Goal: Use online tool/utility

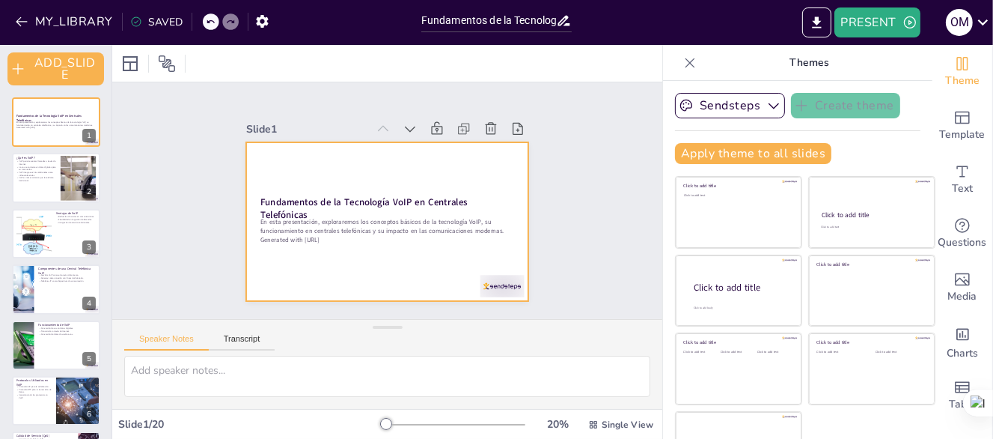
checkbox input "true"
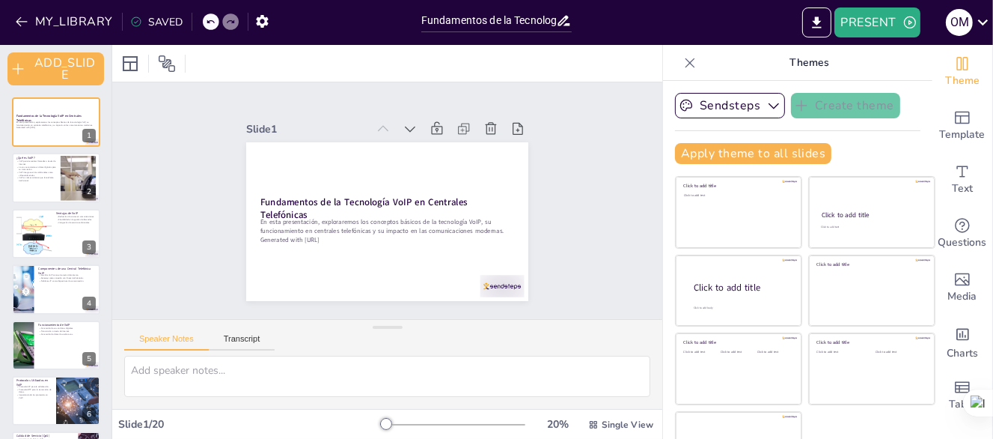
checkbox input "true"
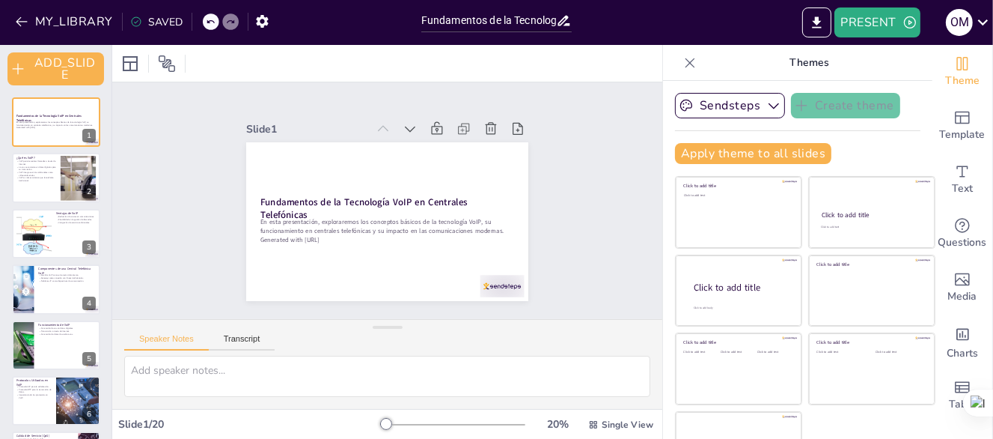
checkbox input "true"
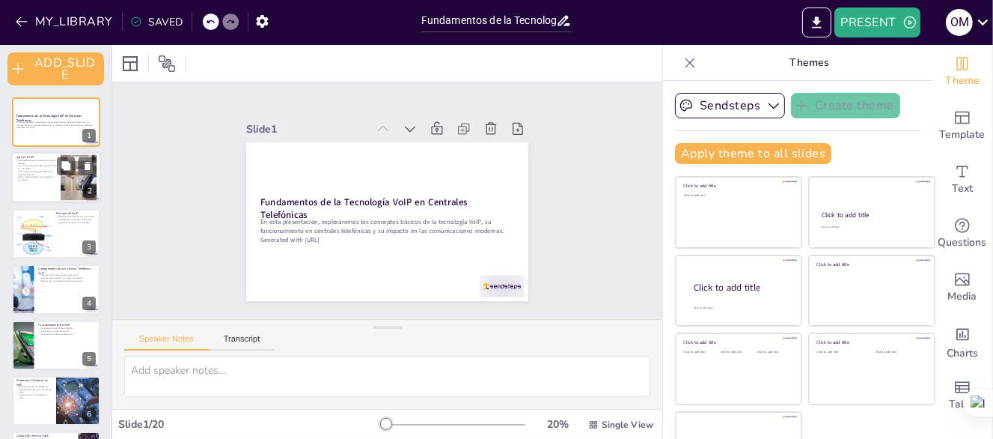
checkbox input "true"
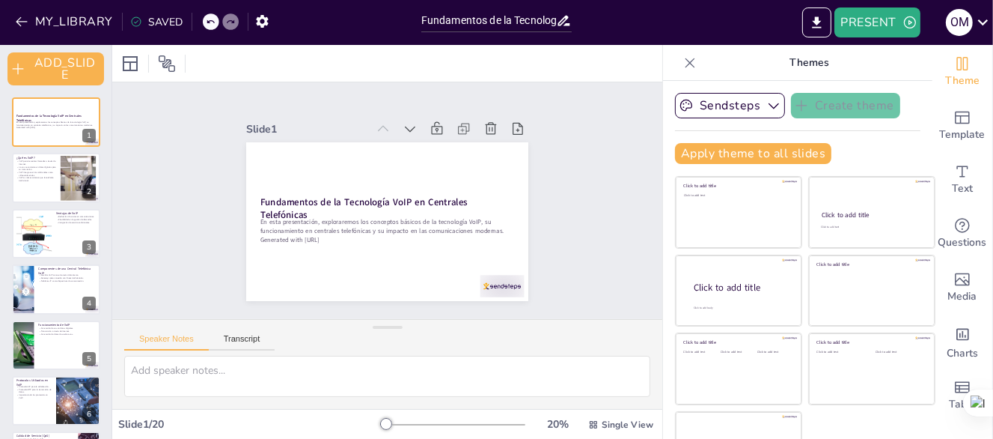
checkbox input "true"
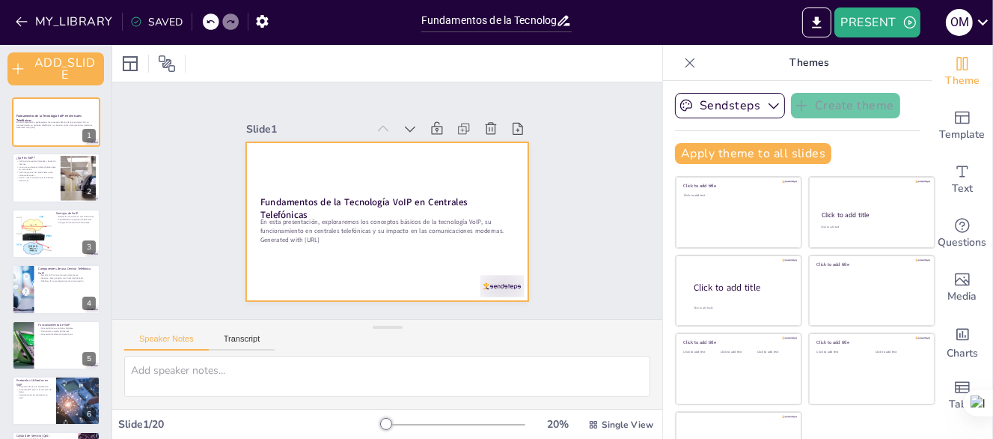
checkbox input "true"
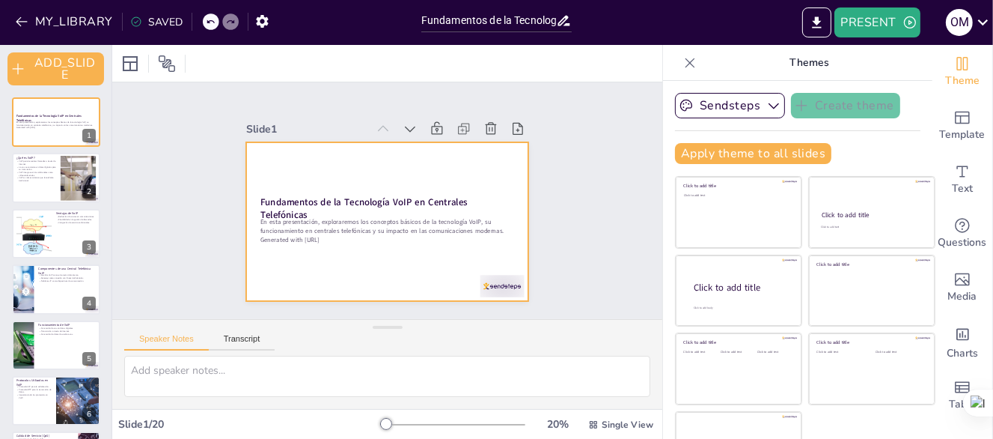
checkbox input "true"
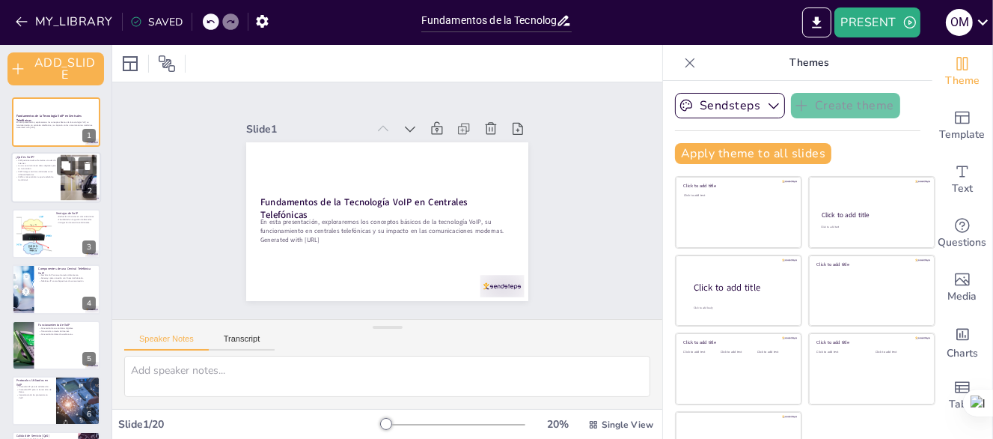
checkbox input "true"
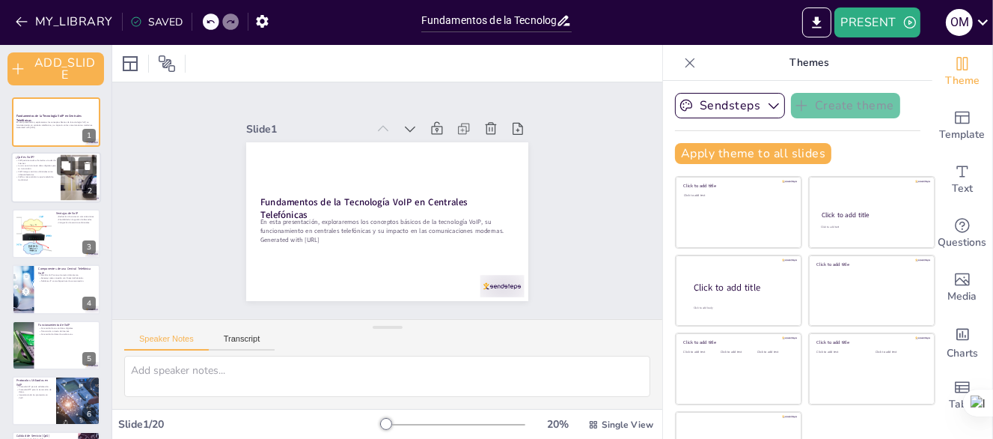
checkbox input "true"
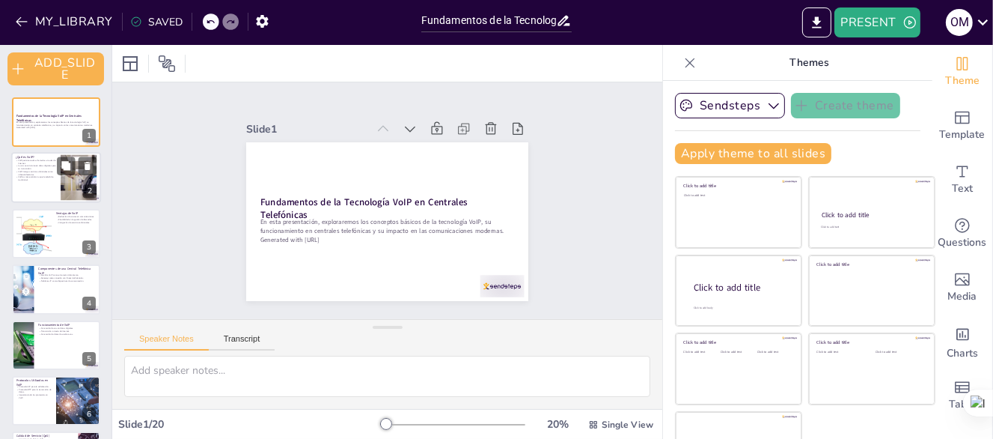
checkbox input "true"
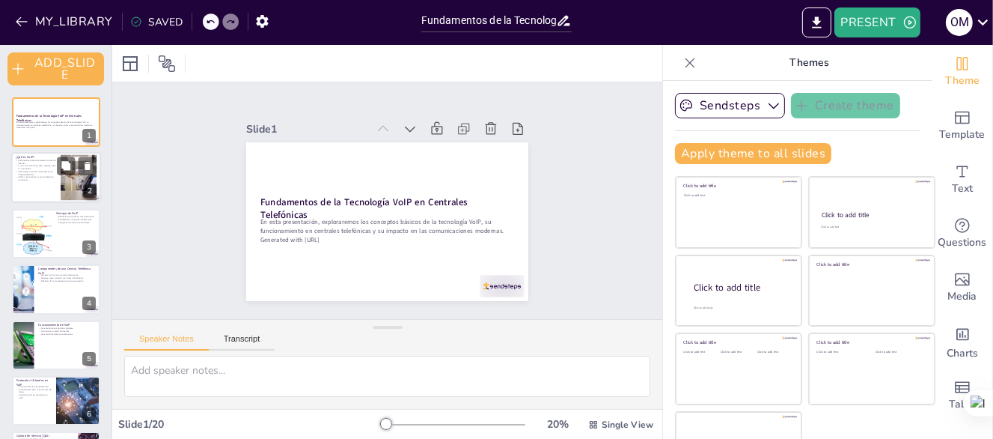
checkbox input "true"
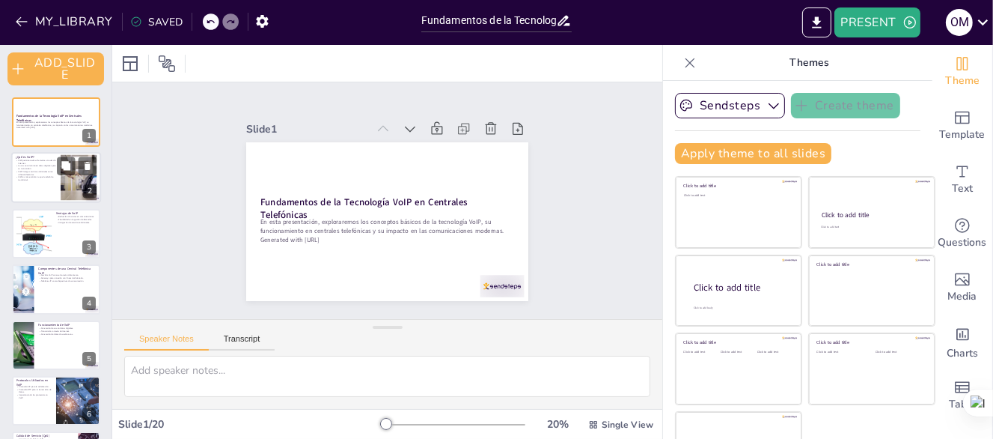
checkbox input "true"
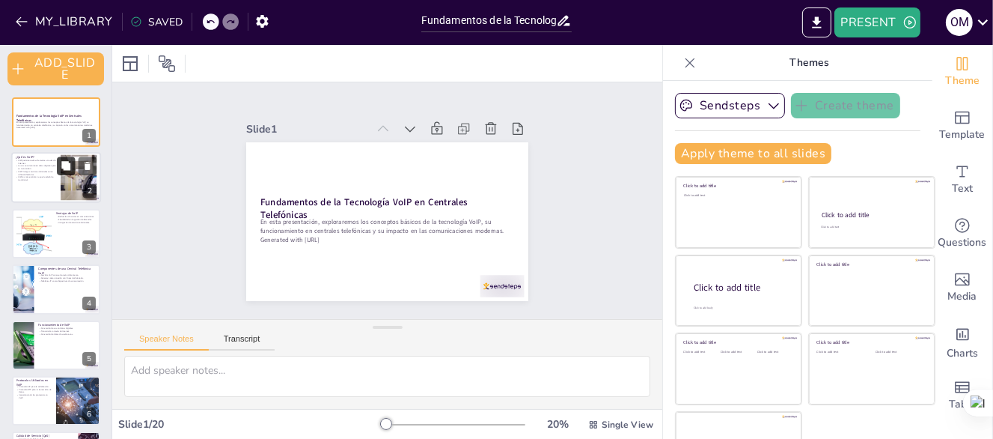
checkbox input "true"
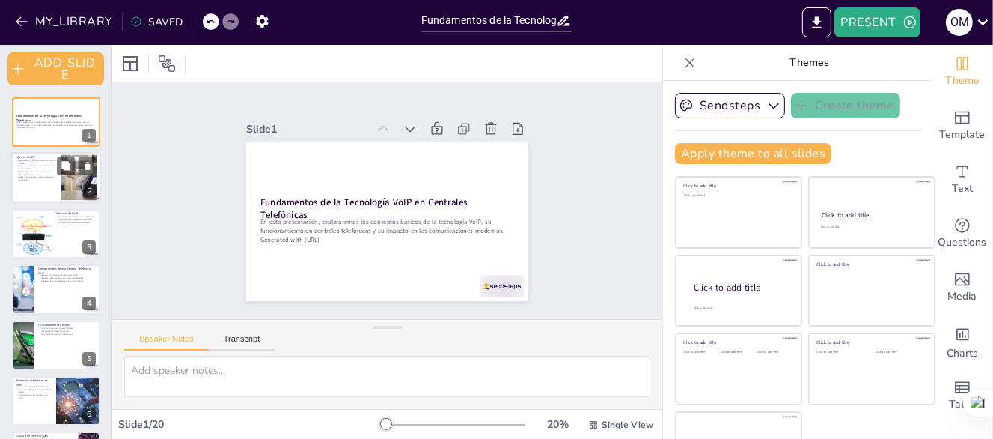
checkbox input "true"
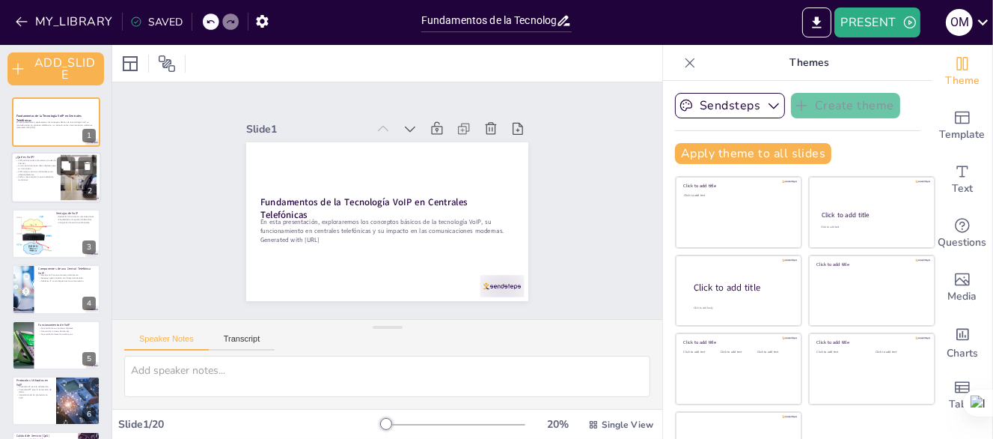
checkbox input "true"
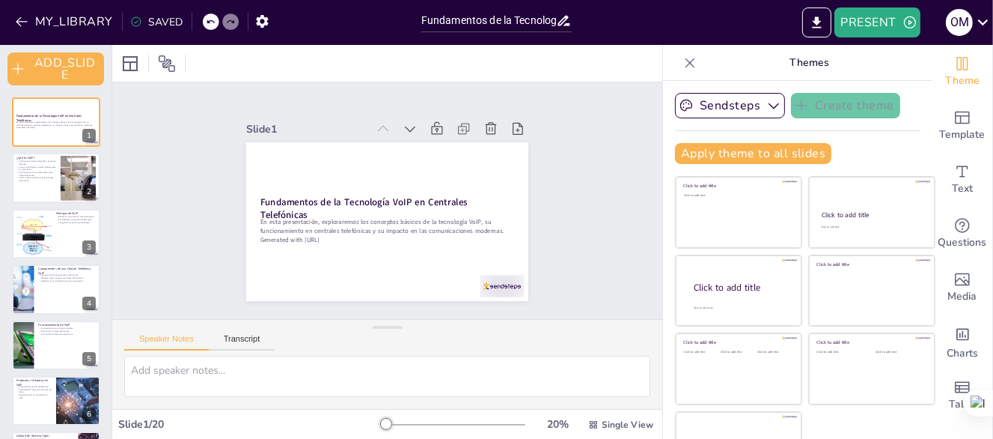
checkbox input "true"
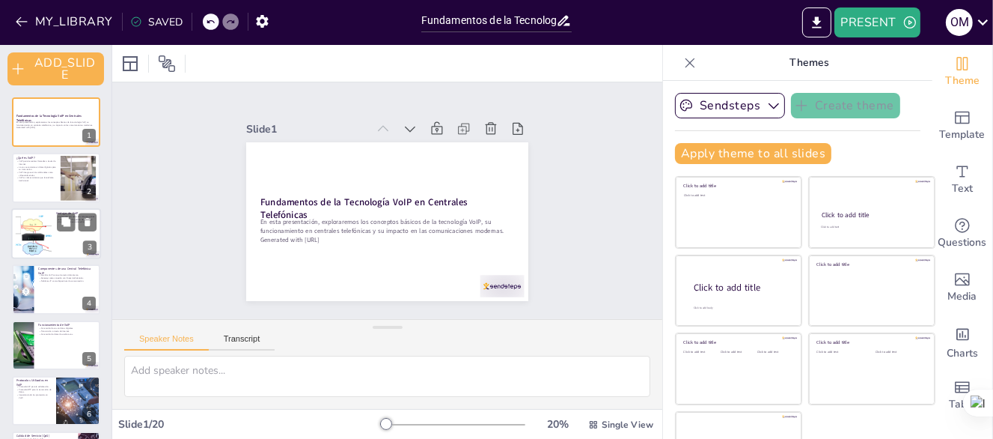
checkbox input "true"
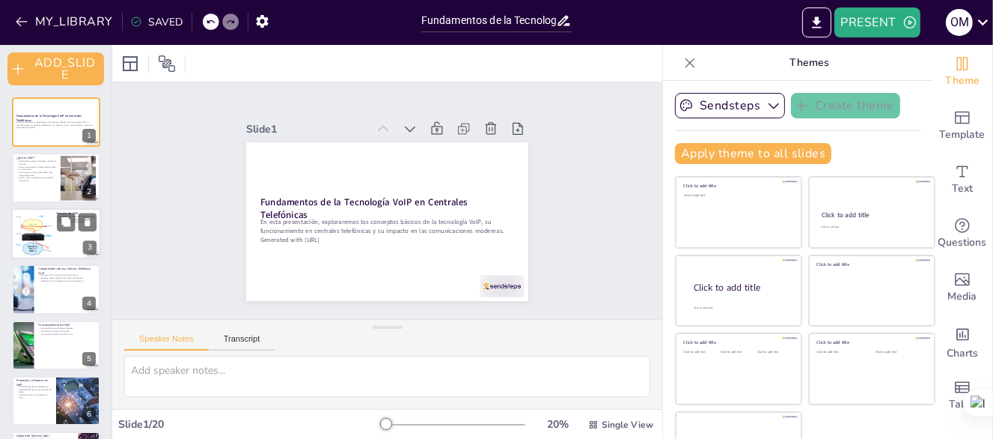
scroll to position [75, 0]
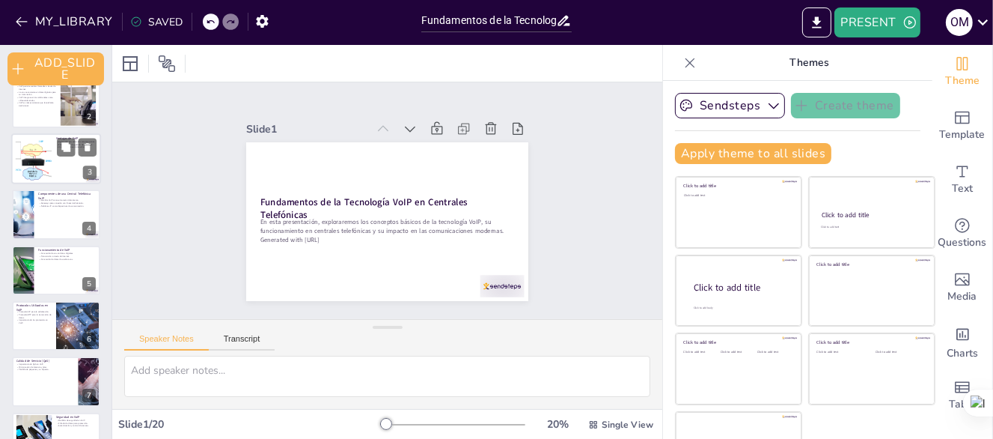
checkbox input "true"
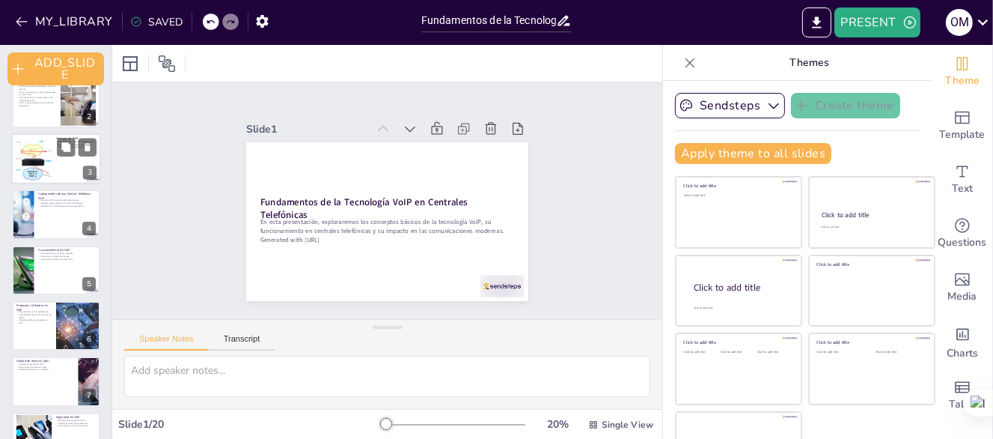
checkbox input "true"
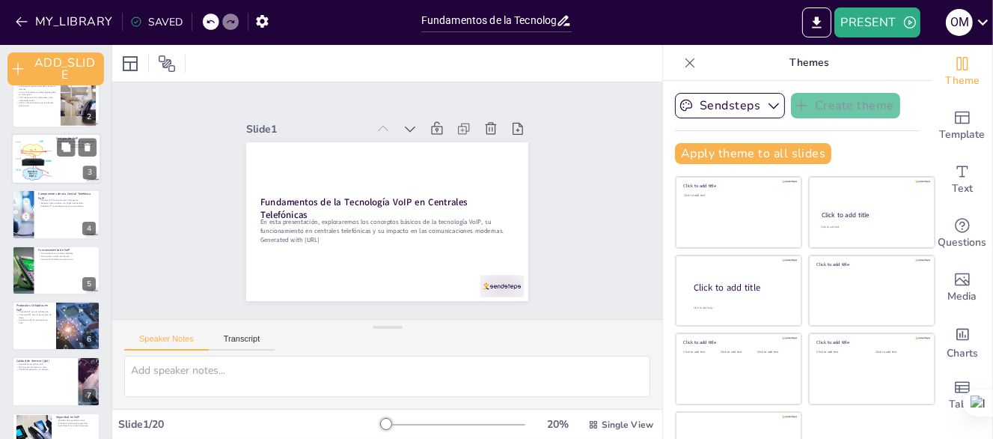
checkbox input "true"
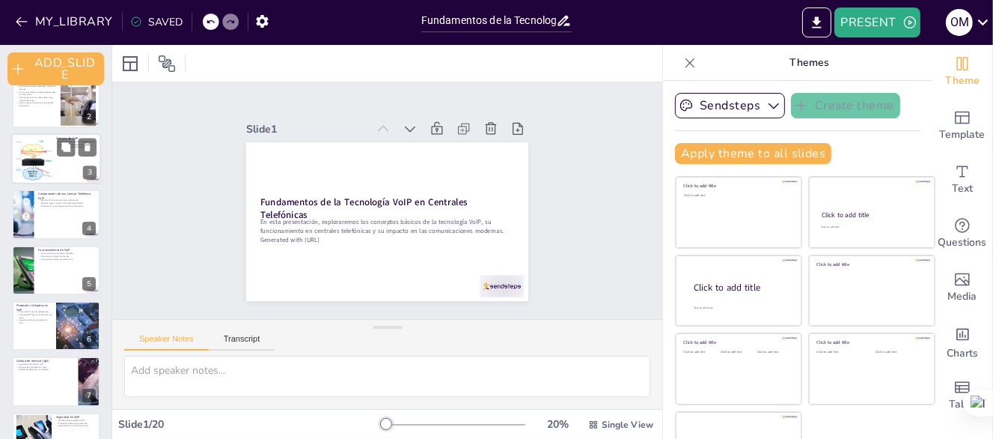
checkbox input "true"
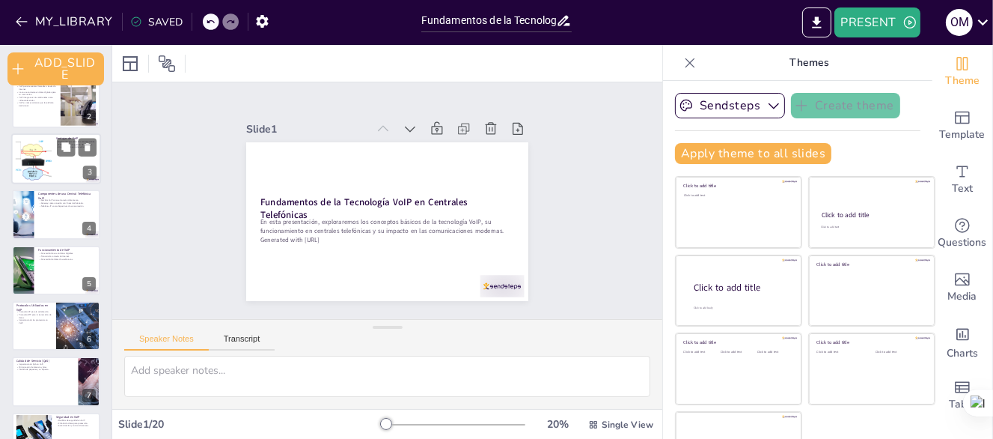
checkbox input "true"
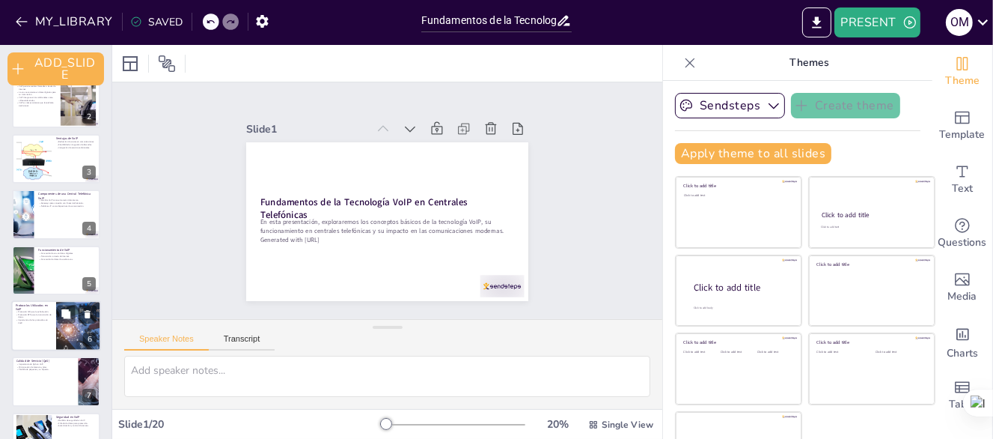
checkbox input "true"
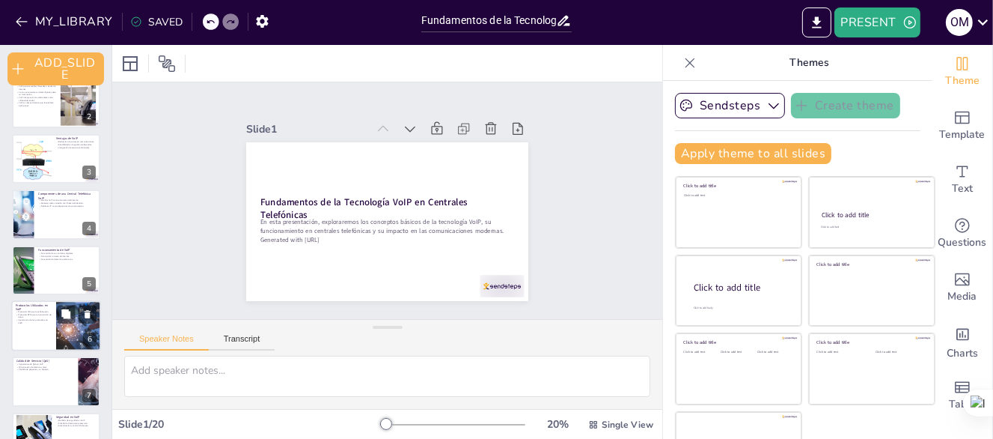
checkbox input "true"
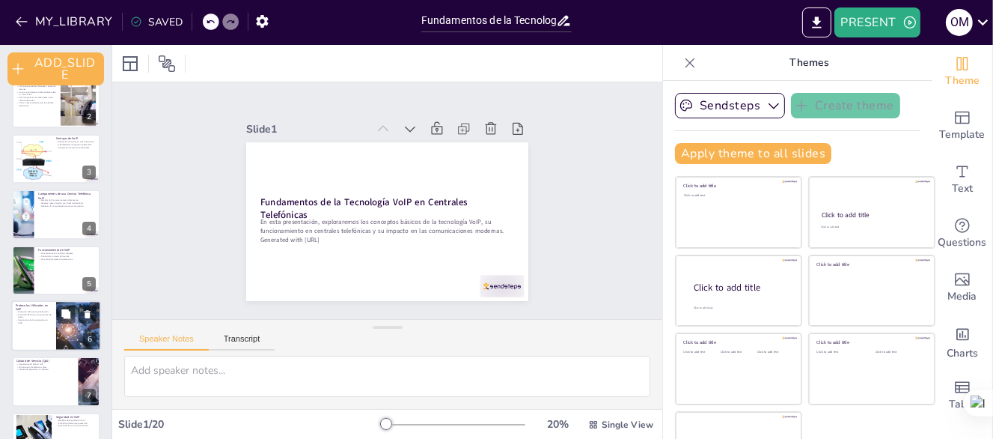
checkbox input "true"
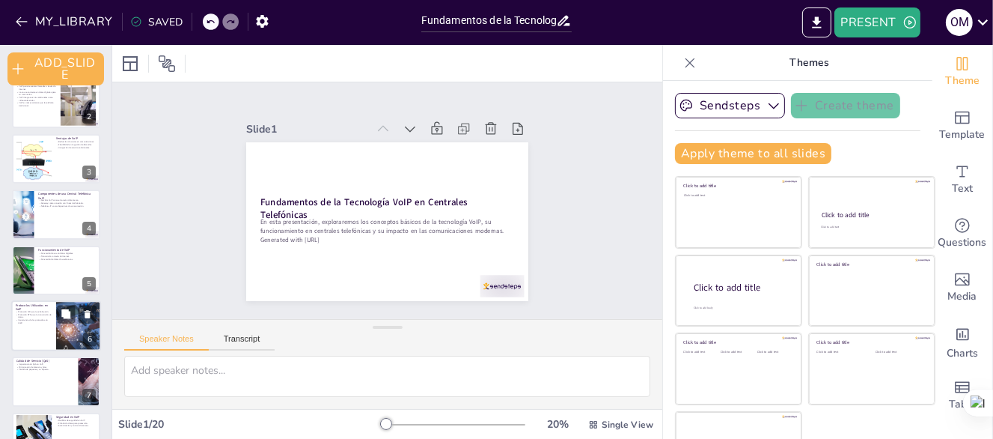
checkbox input "true"
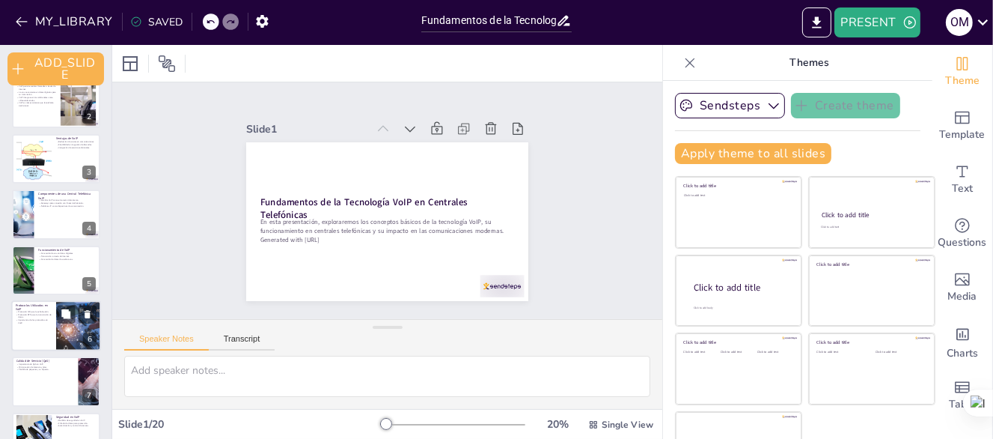
checkbox input "true"
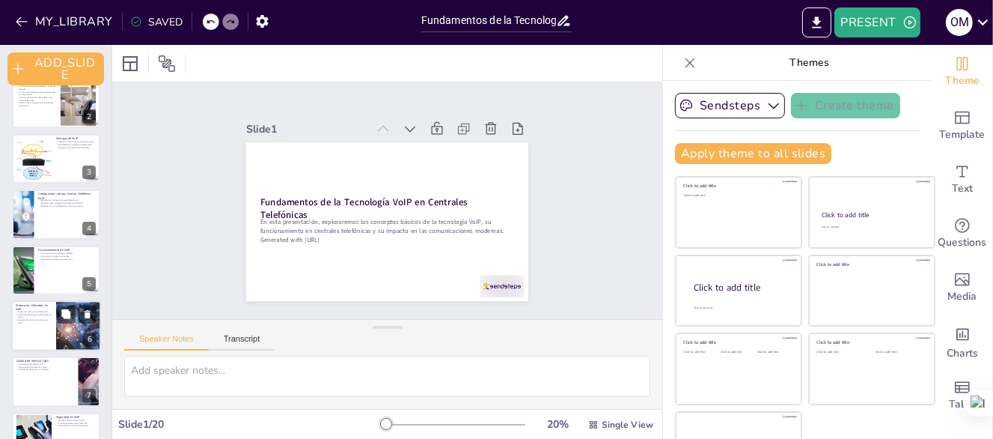
click at [28, 324] on div at bounding box center [56, 325] width 90 height 51
checkbox input "true"
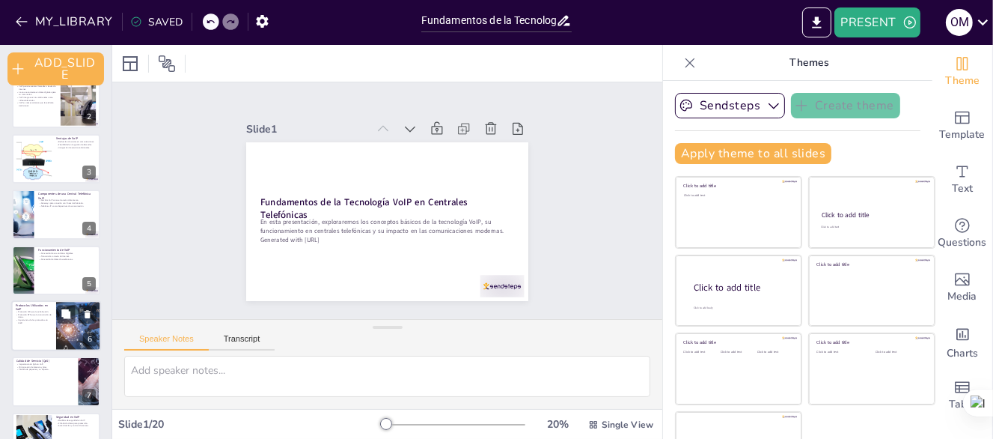
checkbox input "true"
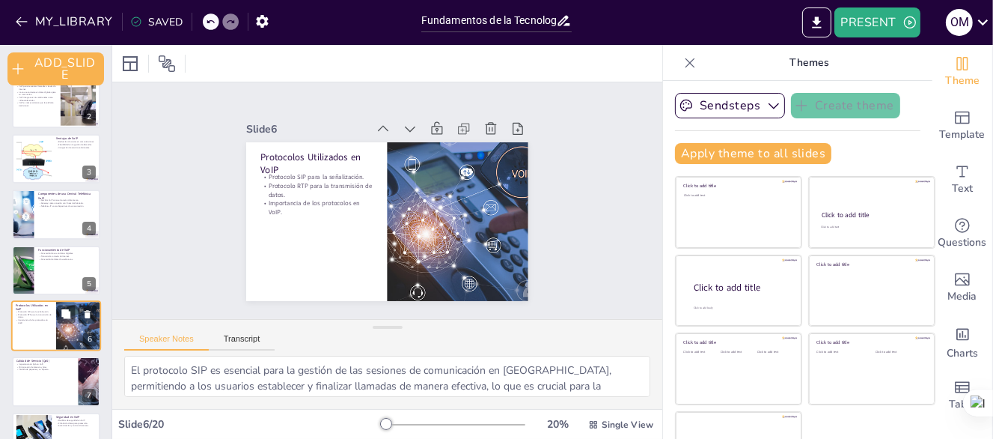
scroll to position [138, 0]
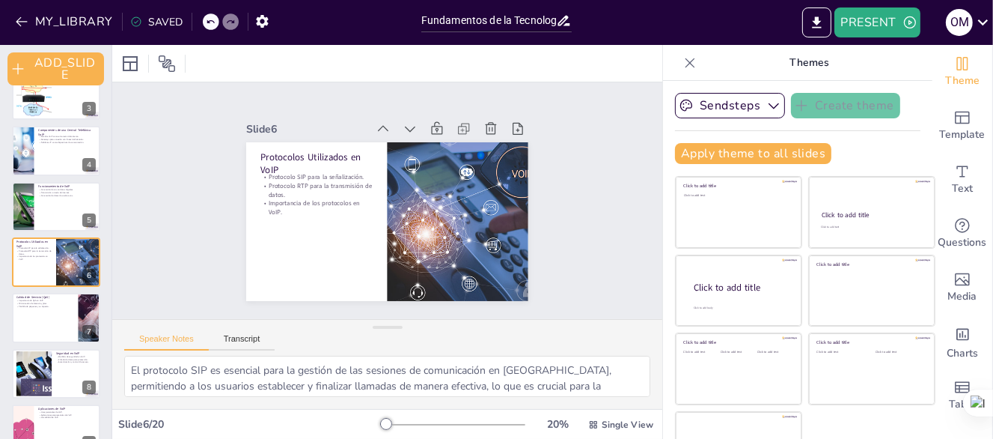
checkbox input "true"
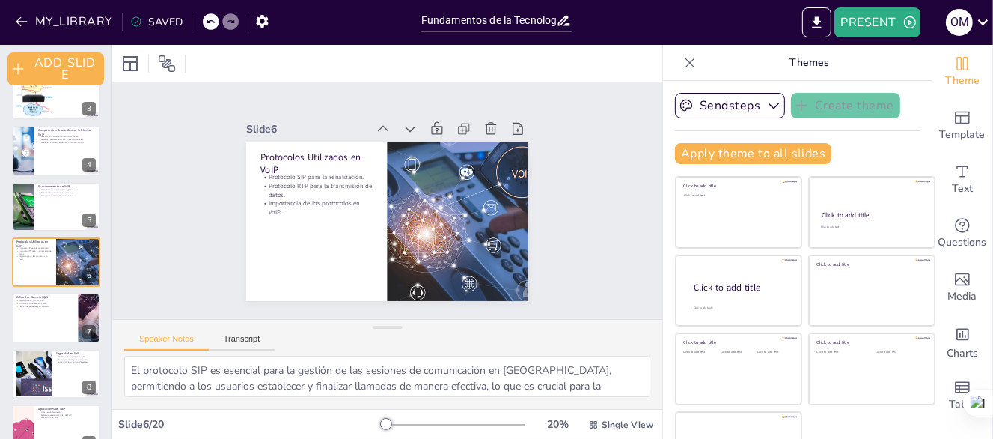
checkbox input "true"
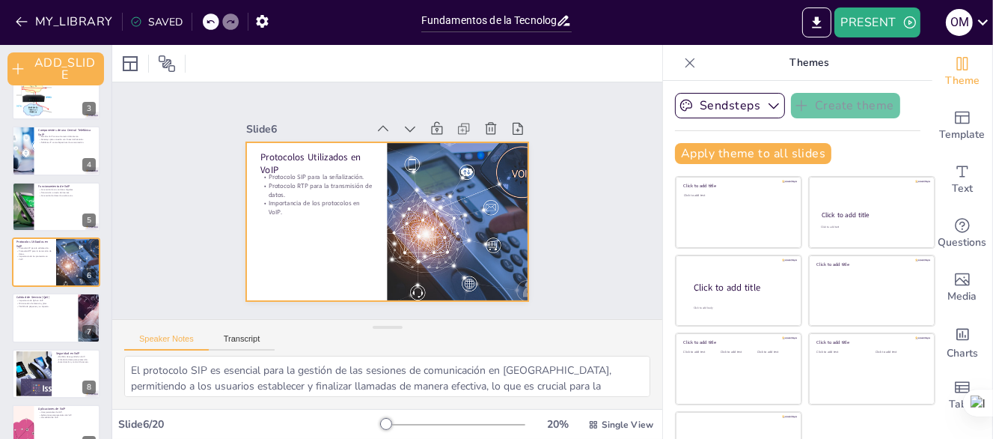
checkbox input "true"
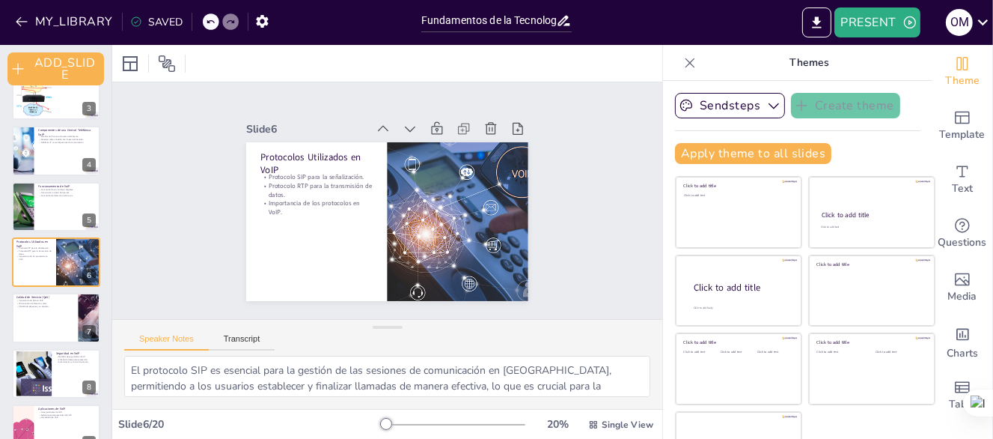
scroll to position [0, 0]
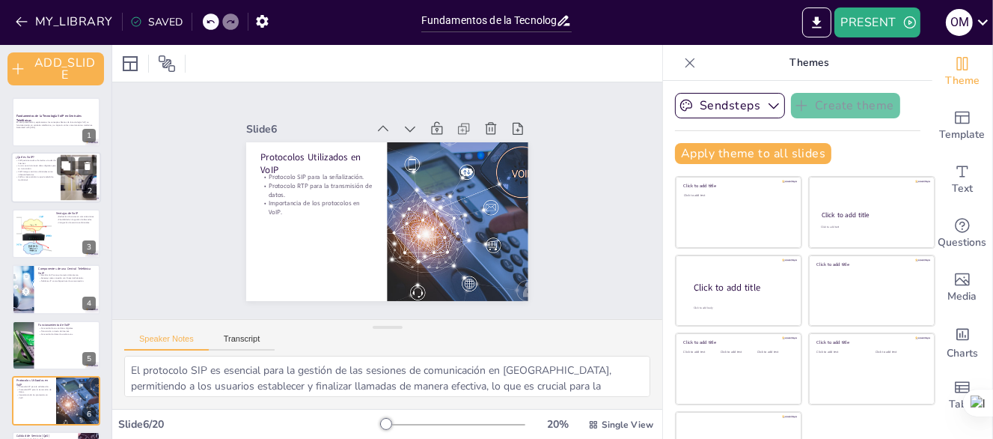
checkbox input "true"
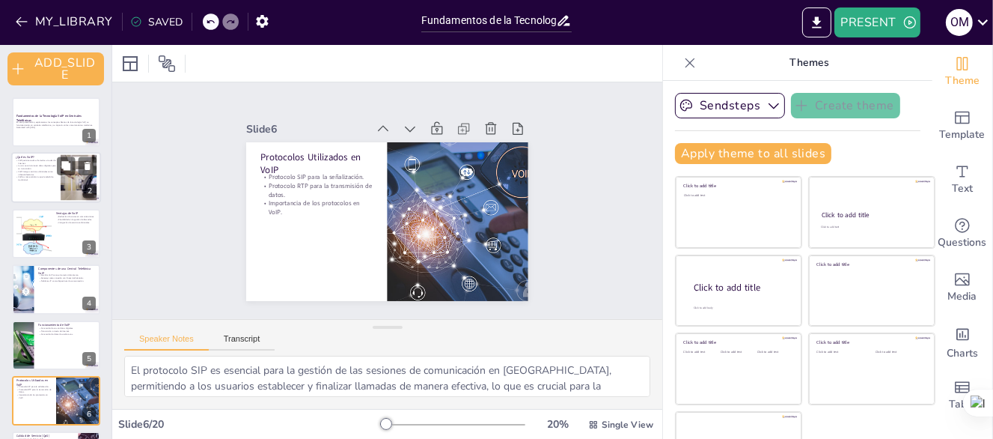
checkbox input "true"
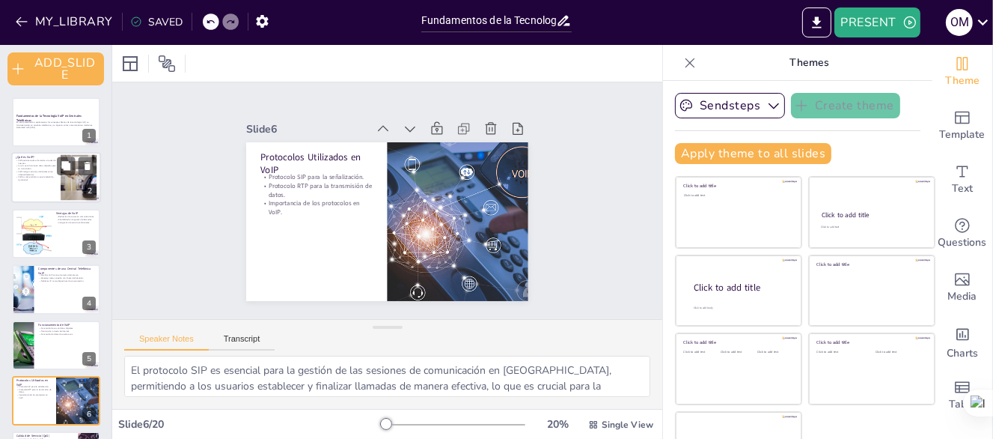
checkbox input "true"
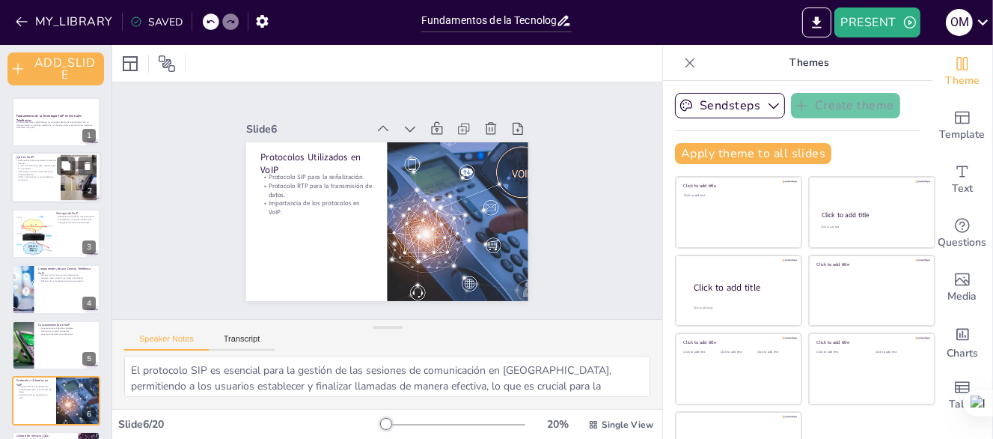
checkbox input "true"
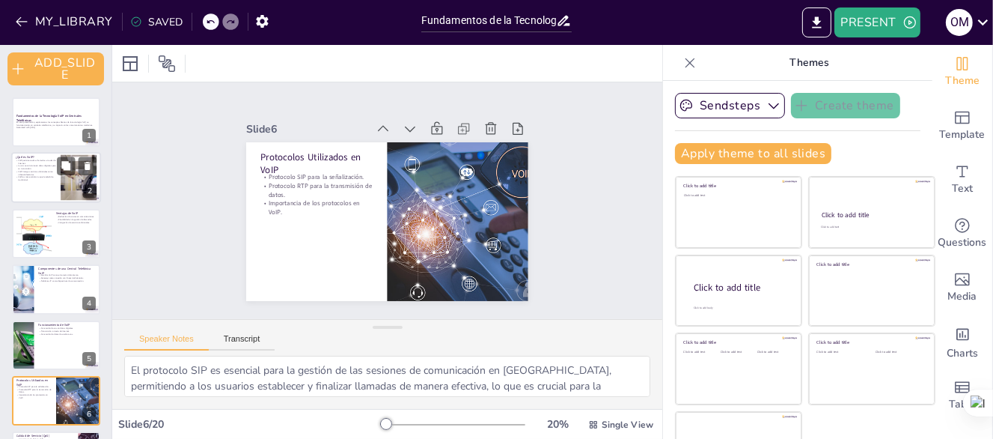
checkbox input "true"
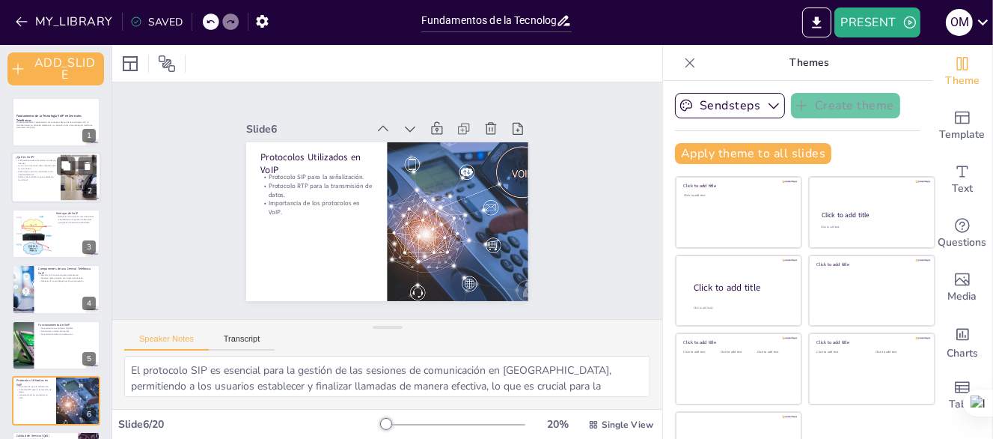
checkbox input "true"
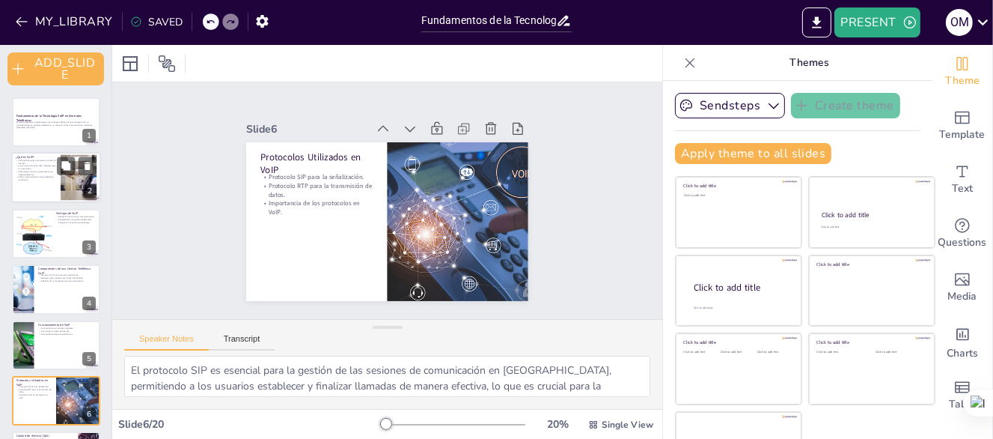
click at [40, 176] on p "VoIP es más económica que la telefonía tradicional." at bounding box center [36, 178] width 40 height 5
checkbox input "true"
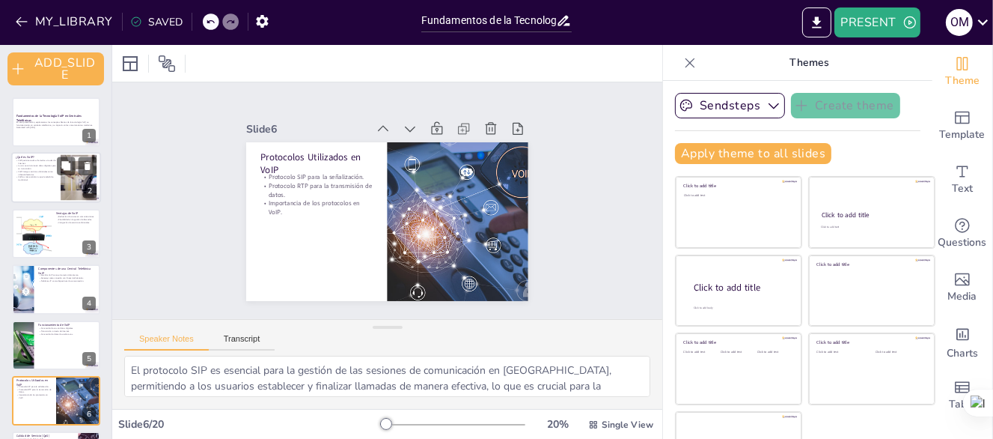
checkbox input "true"
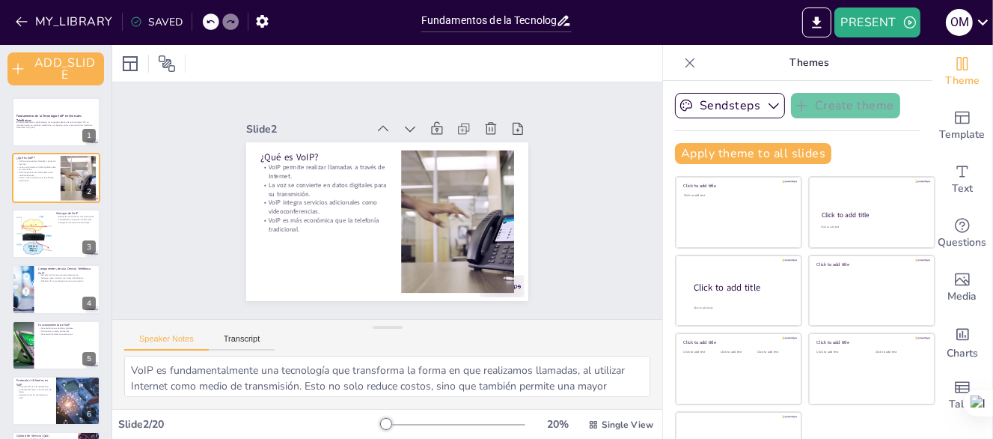
checkbox input "true"
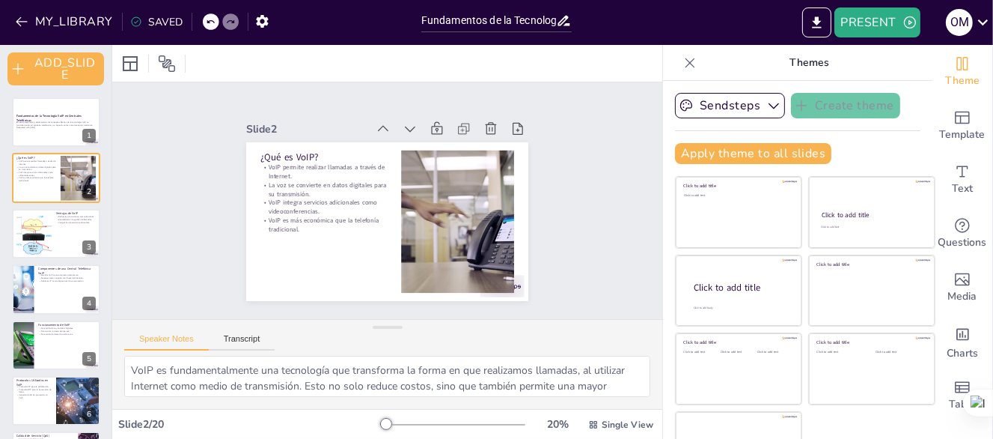
checkbox input "true"
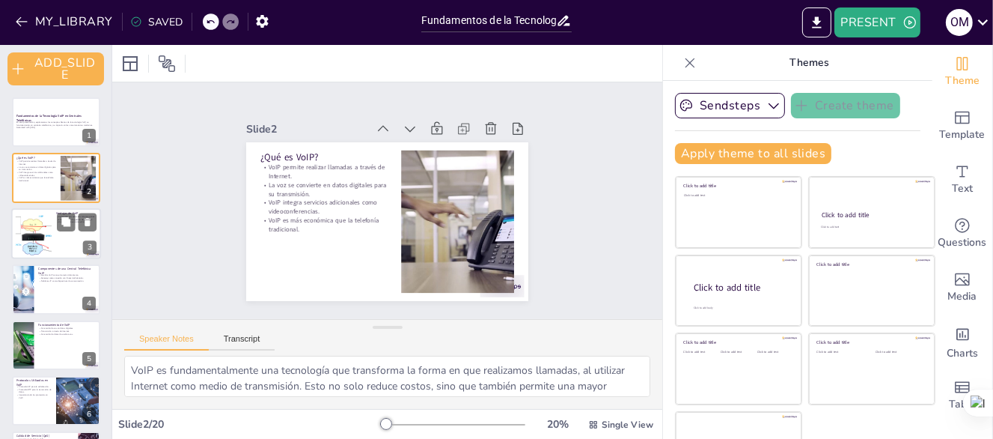
click at [22, 237] on div at bounding box center [33, 233] width 105 height 46
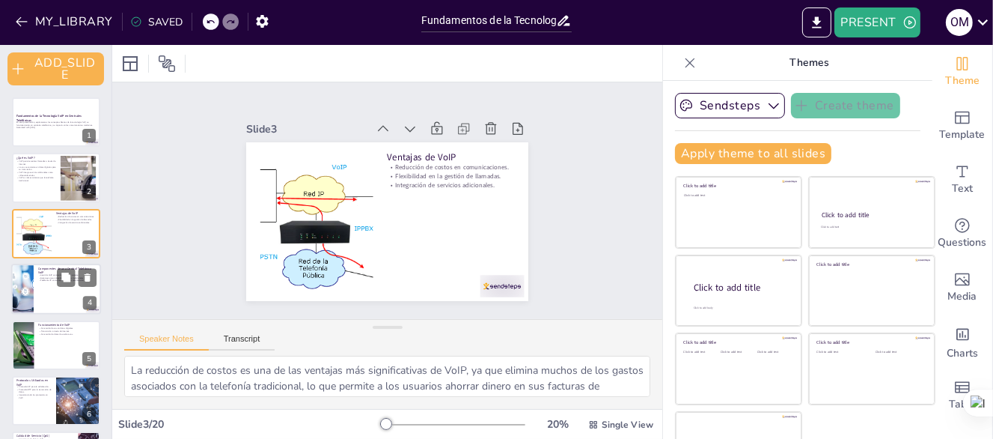
click at [24, 288] on div at bounding box center [22, 288] width 101 height 51
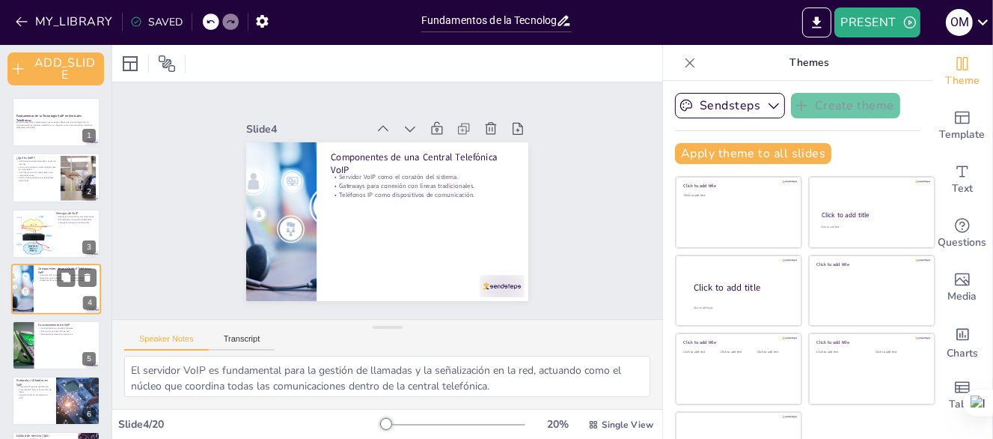
scroll to position [26, 0]
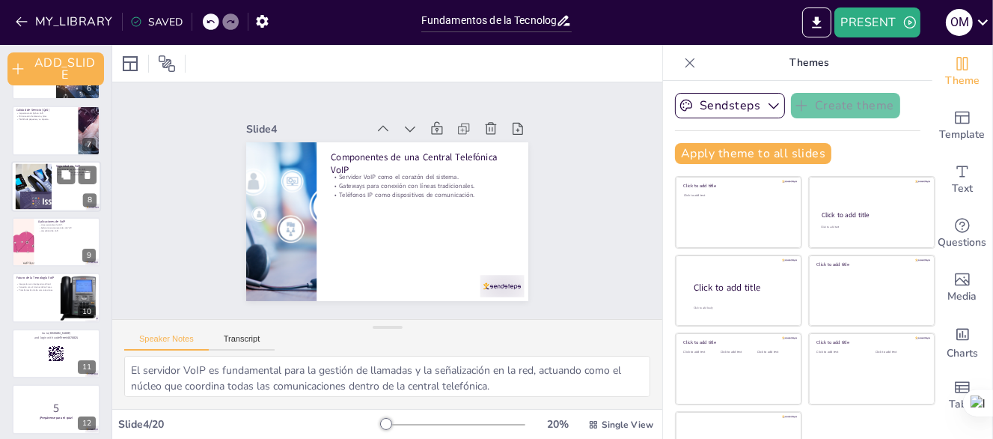
click at [34, 200] on div at bounding box center [33, 186] width 81 height 46
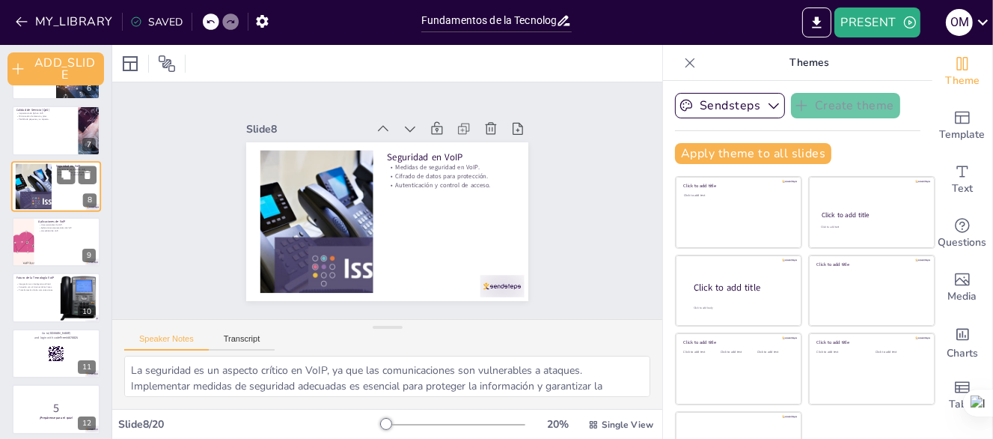
scroll to position [249, 0]
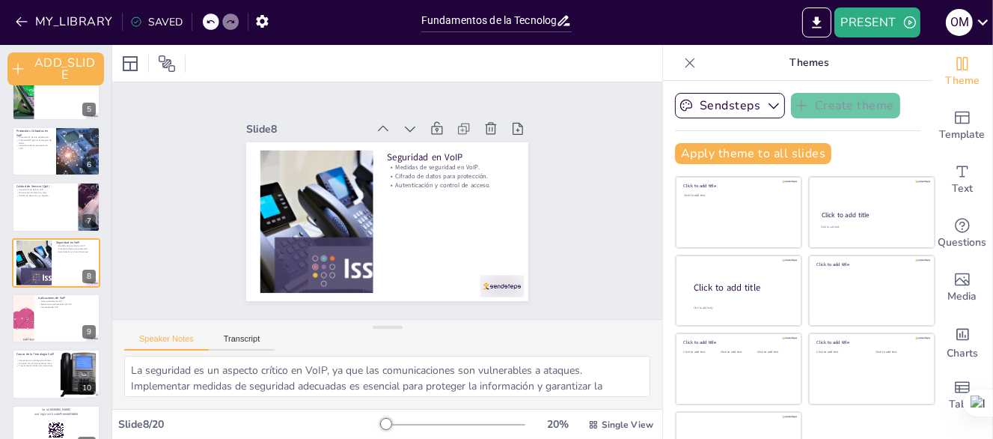
click at [596, 186] on div "Slide 1 Fundamentos de la Tecnología VoIP en Centrales Telefónicas En esta pres…" at bounding box center [387, 200] width 550 height 237
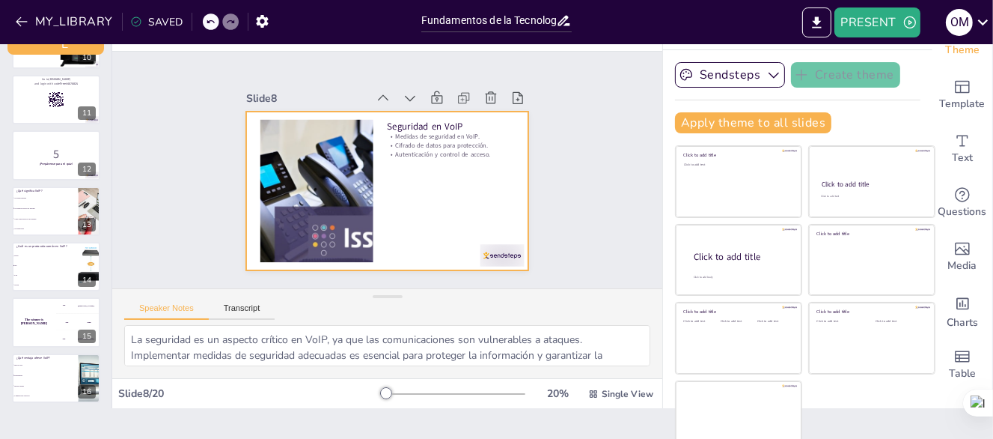
scroll to position [43, 0]
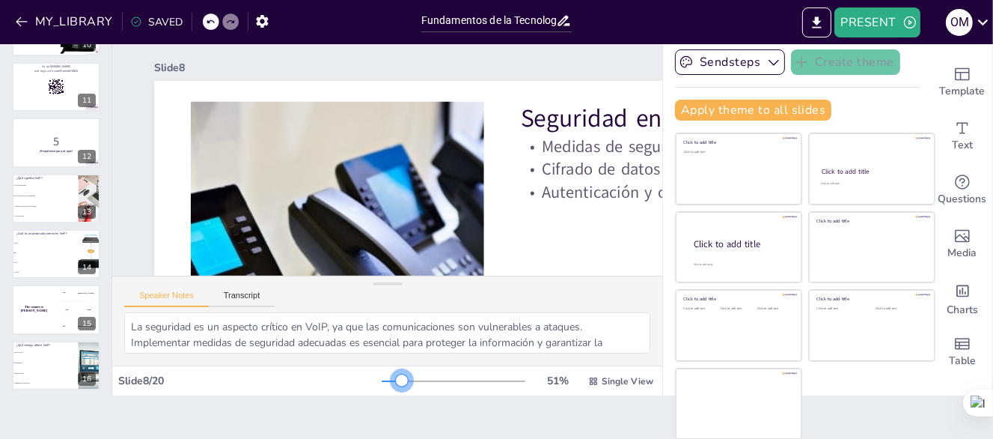
drag, startPoint x: 371, startPoint y: 380, endPoint x: 382, endPoint y: 380, distance: 10.5
click at [396, 380] on div at bounding box center [402, 380] width 12 height 12
click at [893, 21] on button "PRESENT" at bounding box center [877, 22] width 85 height 30
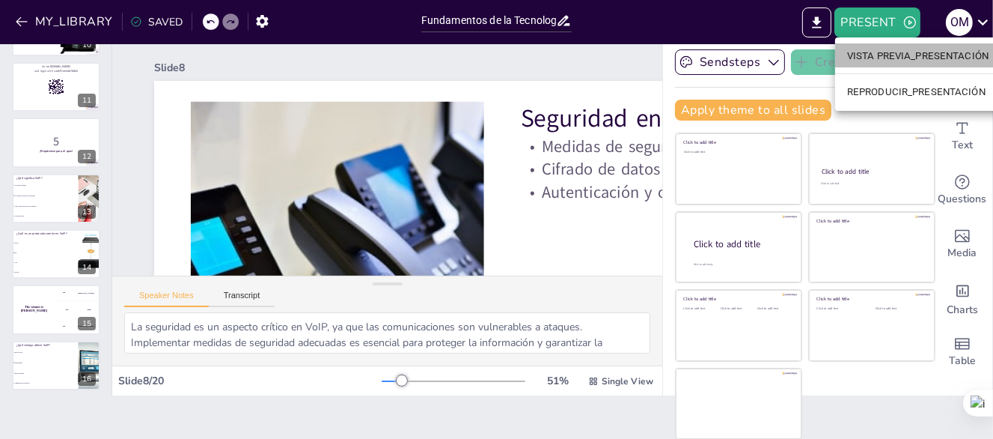
drag, startPoint x: 872, startPoint y: 53, endPoint x: 793, endPoint y: 76, distance: 81.9
click at [872, 52] on font "VISTA PREVIA_PRESENTACIÓN" at bounding box center [917, 55] width 141 height 11
